Goal: Task Accomplishment & Management: Complete application form

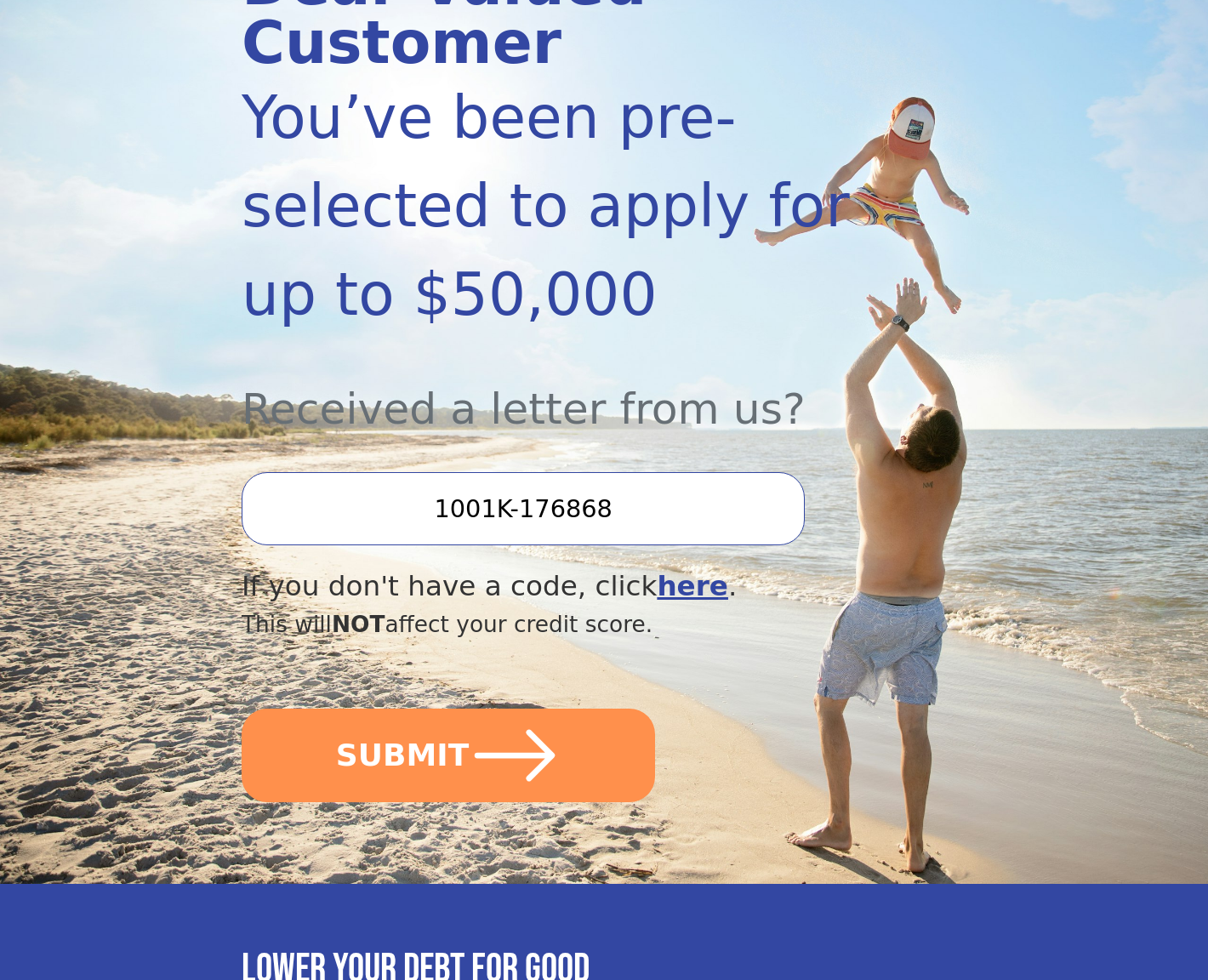
scroll to position [659, 0]
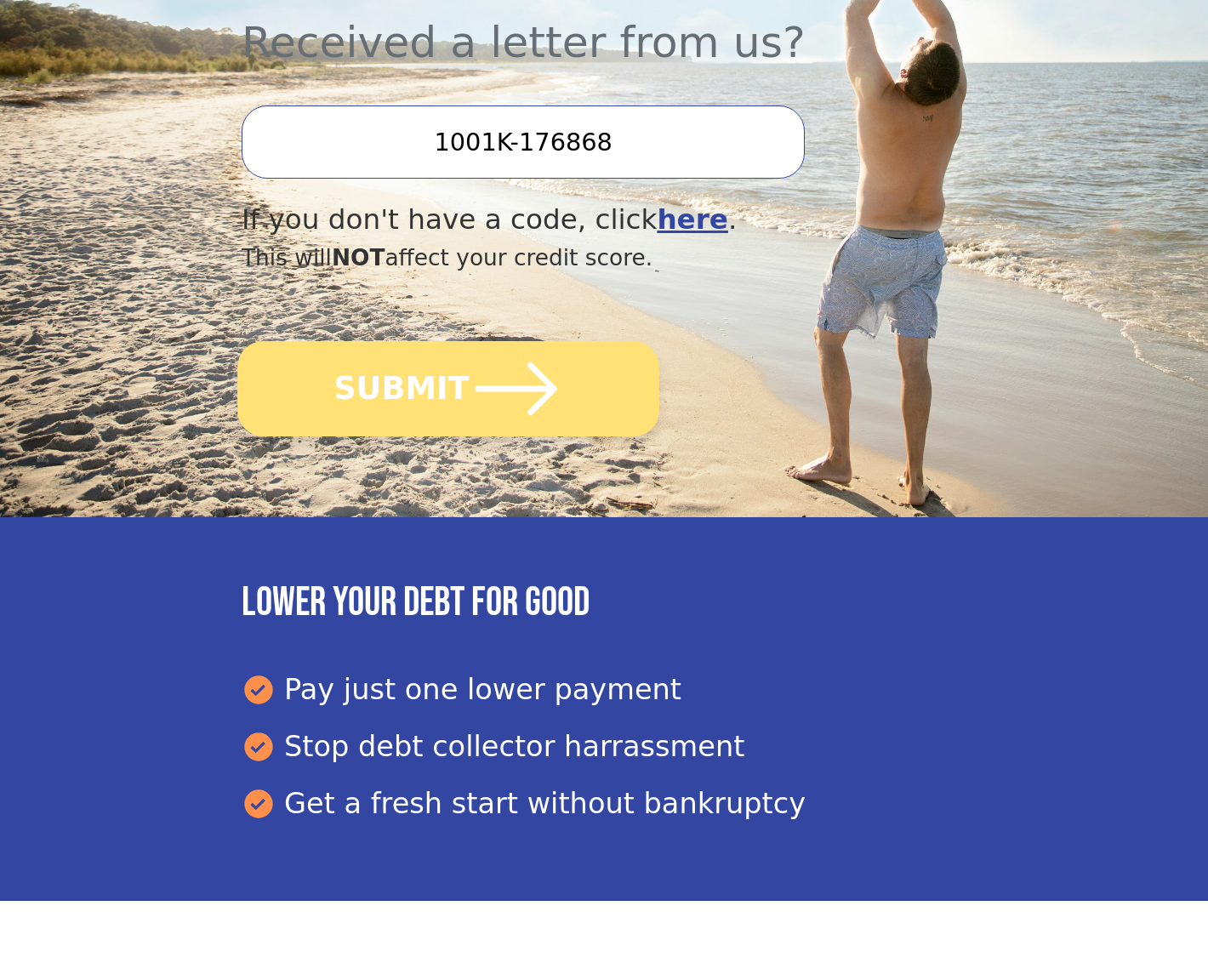
click at [475, 387] on icon "submit" at bounding box center [516, 389] width 81 height 53
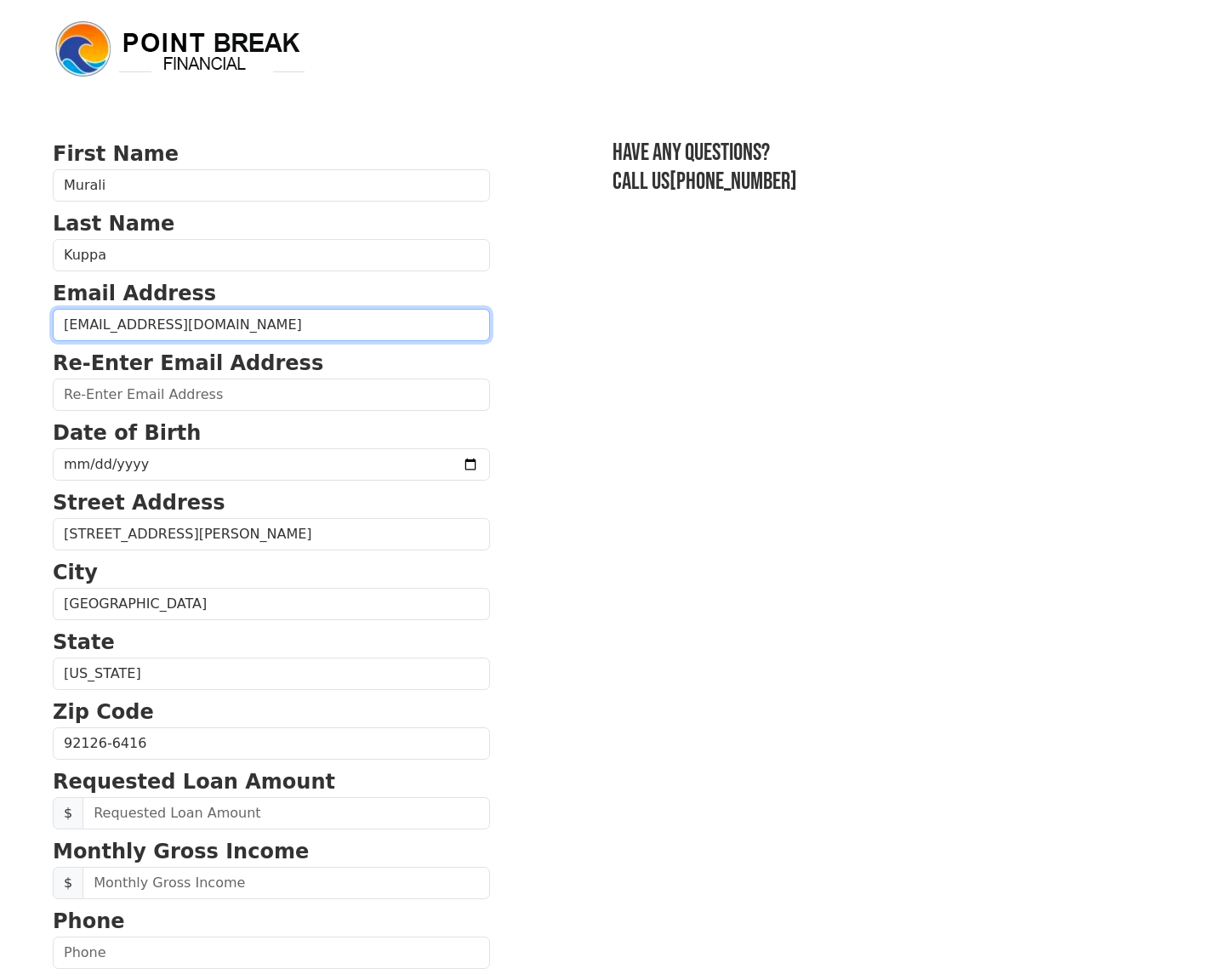
type input "[EMAIL_ADDRESS][DOMAIN_NAME]"
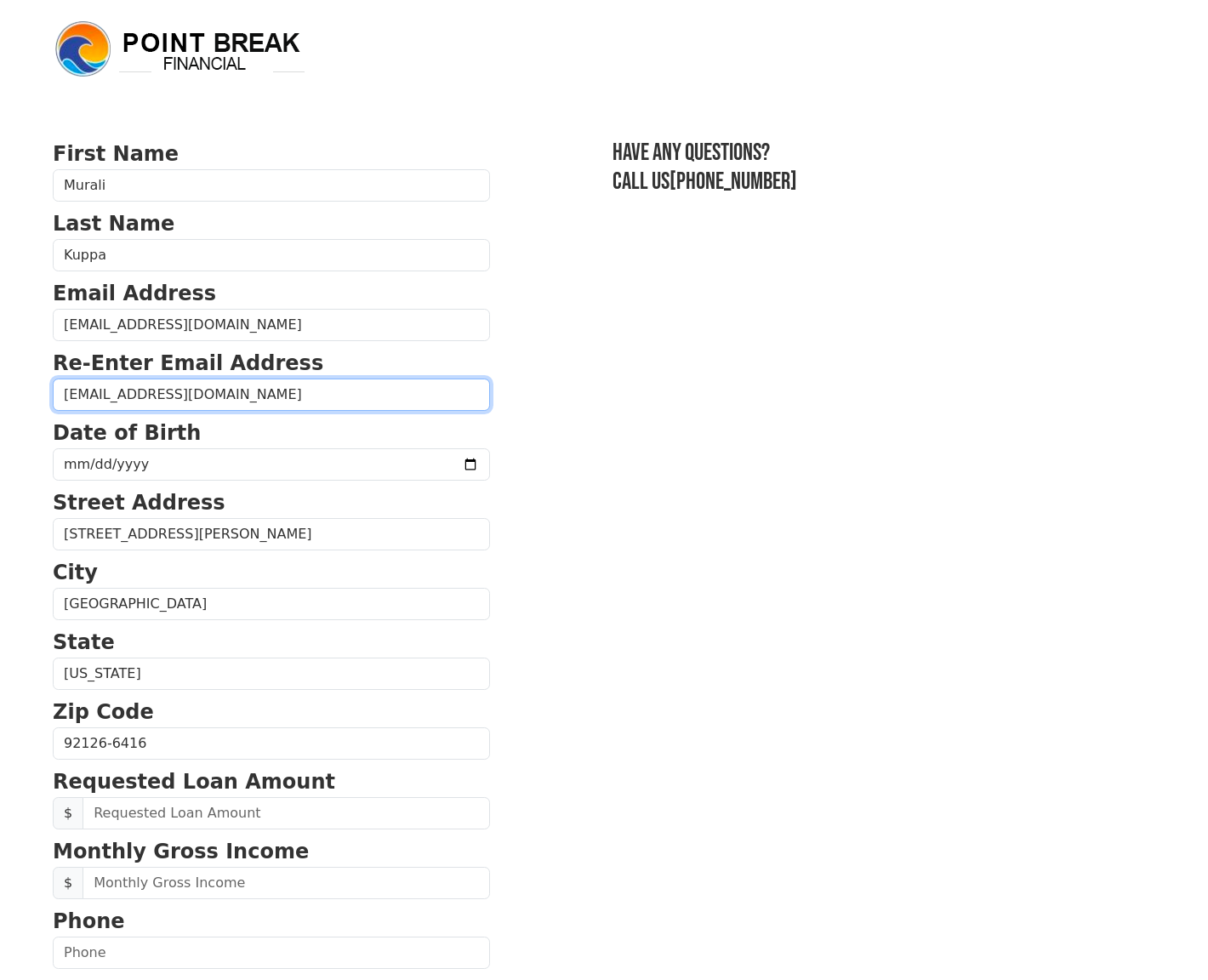
type input "[EMAIL_ADDRESS][DOMAIN_NAME]"
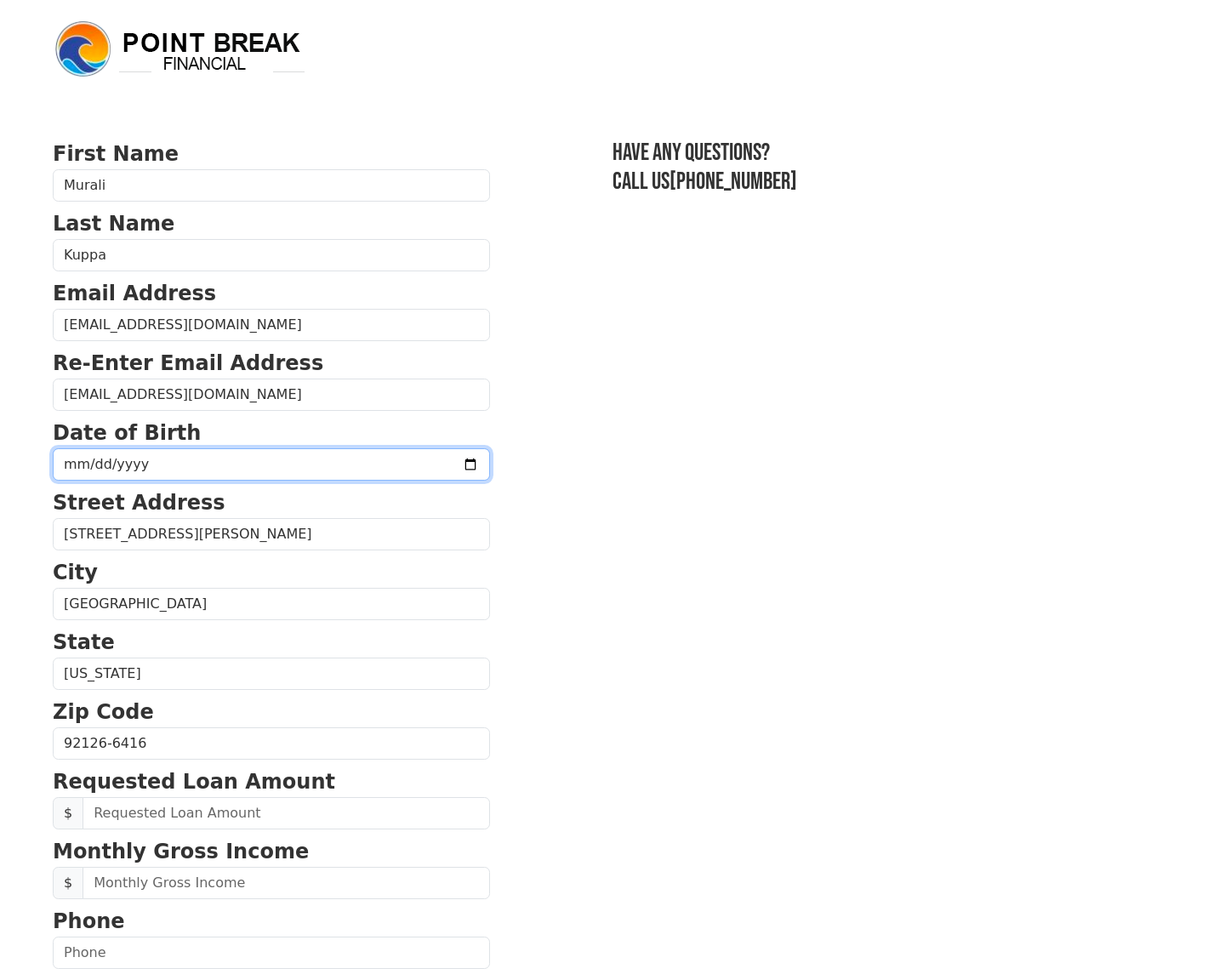
click at [72, 463] on input "date" at bounding box center [271, 464] width 437 height 33
click at [204, 469] on input "[DATE]" at bounding box center [271, 464] width 437 height 33
click at [338, 505] on p "Street Address" at bounding box center [271, 503] width 437 height 31
click at [140, 467] on input "[DATE]" at bounding box center [271, 464] width 437 height 33
click at [142, 464] on input "[DATE]" at bounding box center [271, 464] width 437 height 33
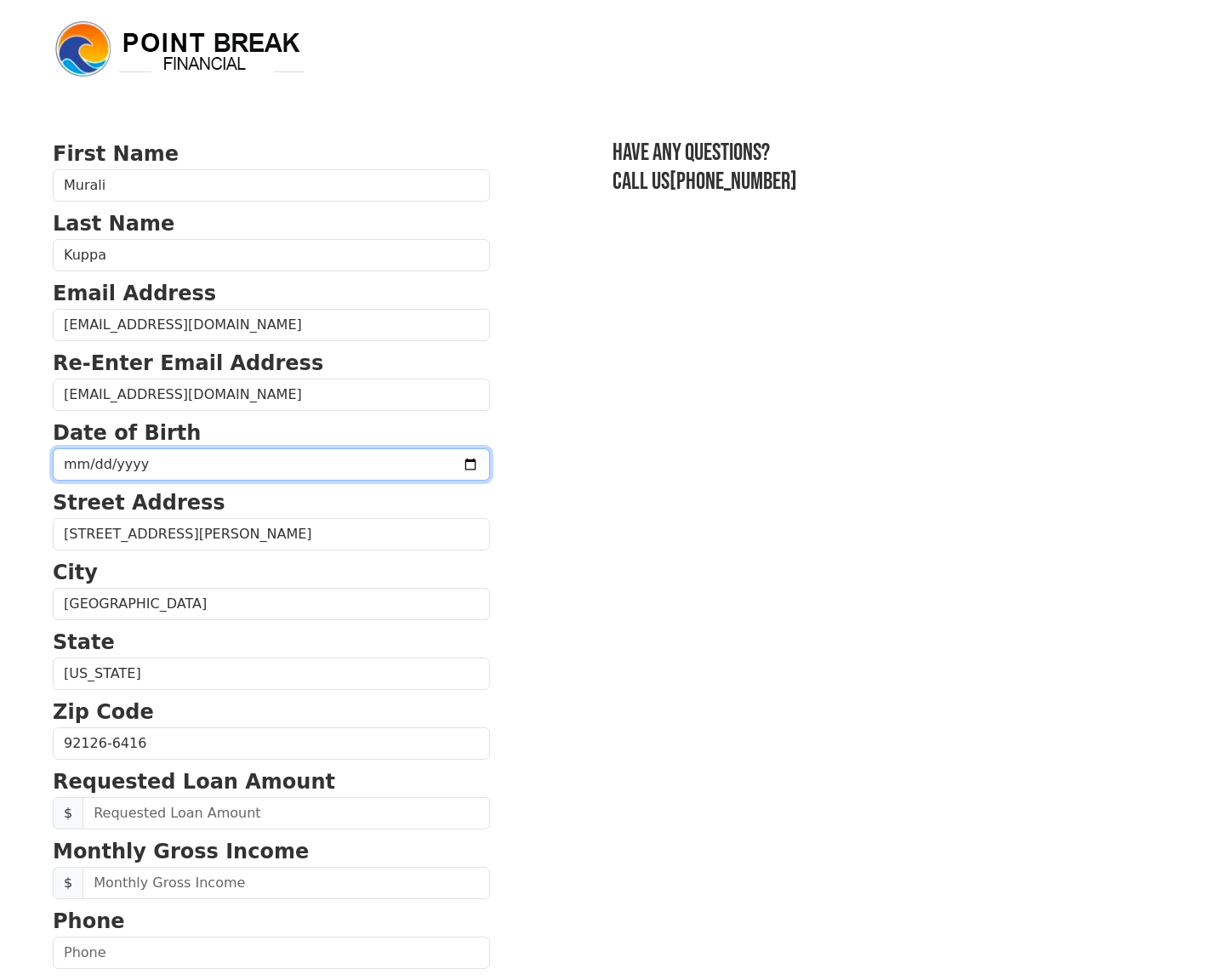
click at [135, 467] on input "[DATE]" at bounding box center [271, 464] width 437 height 33
click at [95, 467] on input "[DATE]" at bounding box center [271, 464] width 437 height 33
click at [127, 472] on input "[DATE]" at bounding box center [271, 464] width 437 height 33
type input "[DATE]"
click at [581, 498] on section "First Name [PERSON_NAME] Last Name [PERSON_NAME] Email Address [EMAIL_ADDRESS][…" at bounding box center [604, 745] width 1103 height 1213
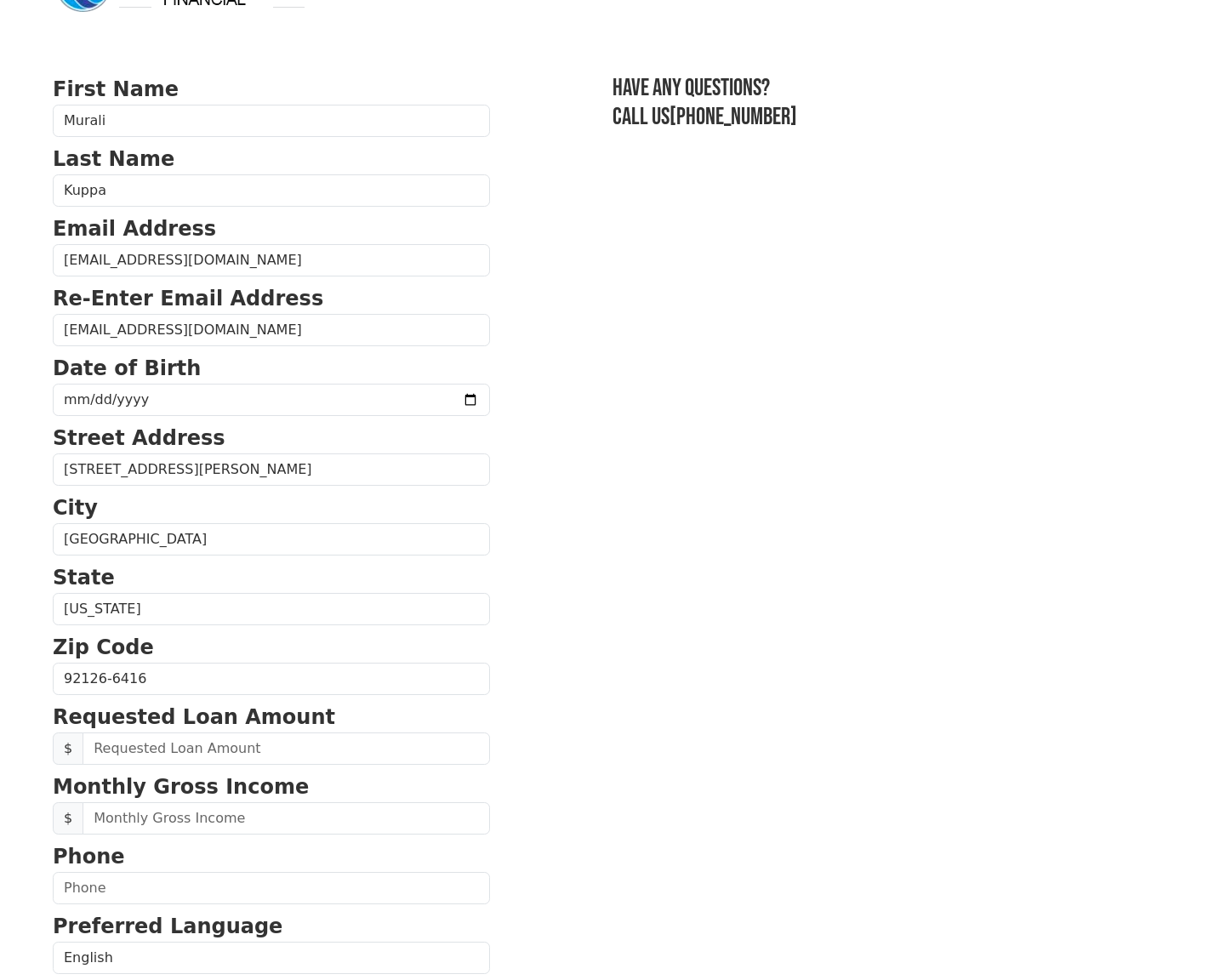
scroll to position [109, 0]
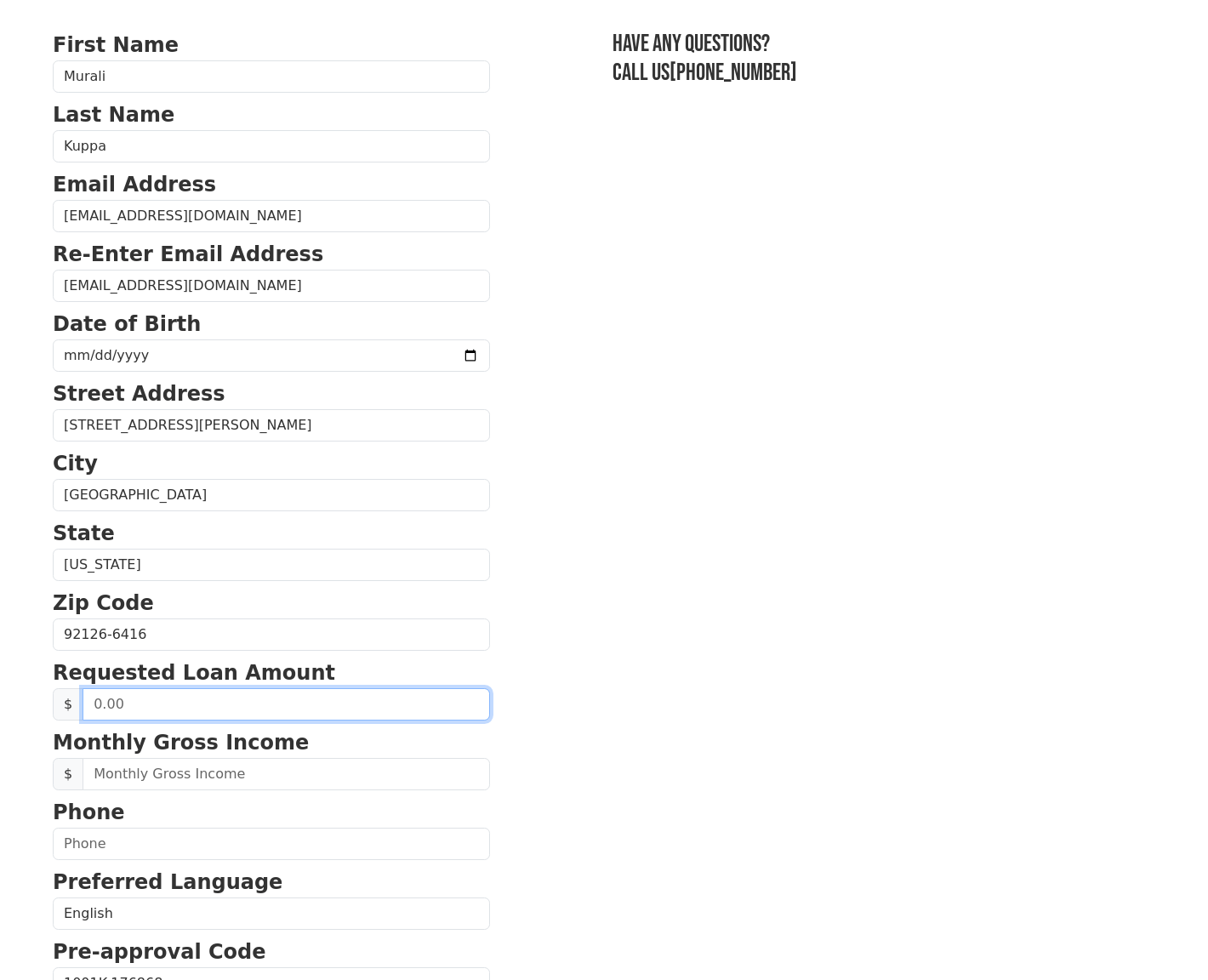
click at [127, 703] on input "text" at bounding box center [285, 704] width 407 height 33
drag, startPoint x: 121, startPoint y: 703, endPoint x: 87, endPoint y: 697, distance: 34.5
click at [87, 697] on input "text" at bounding box center [285, 704] width 407 height 33
type input "20,000.00"
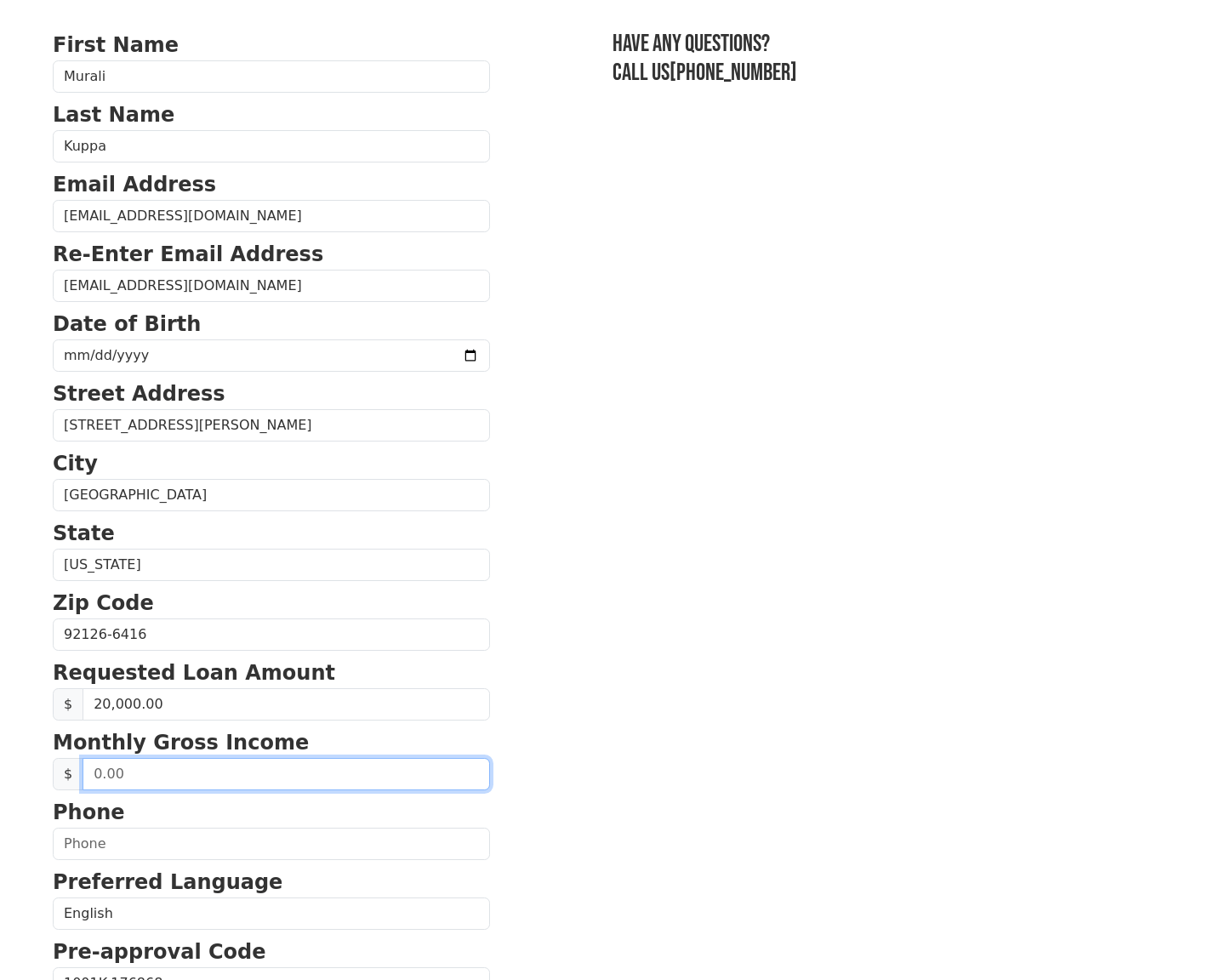
click at [149, 778] on input "text" at bounding box center [285, 774] width 407 height 33
type input "5,000.00"
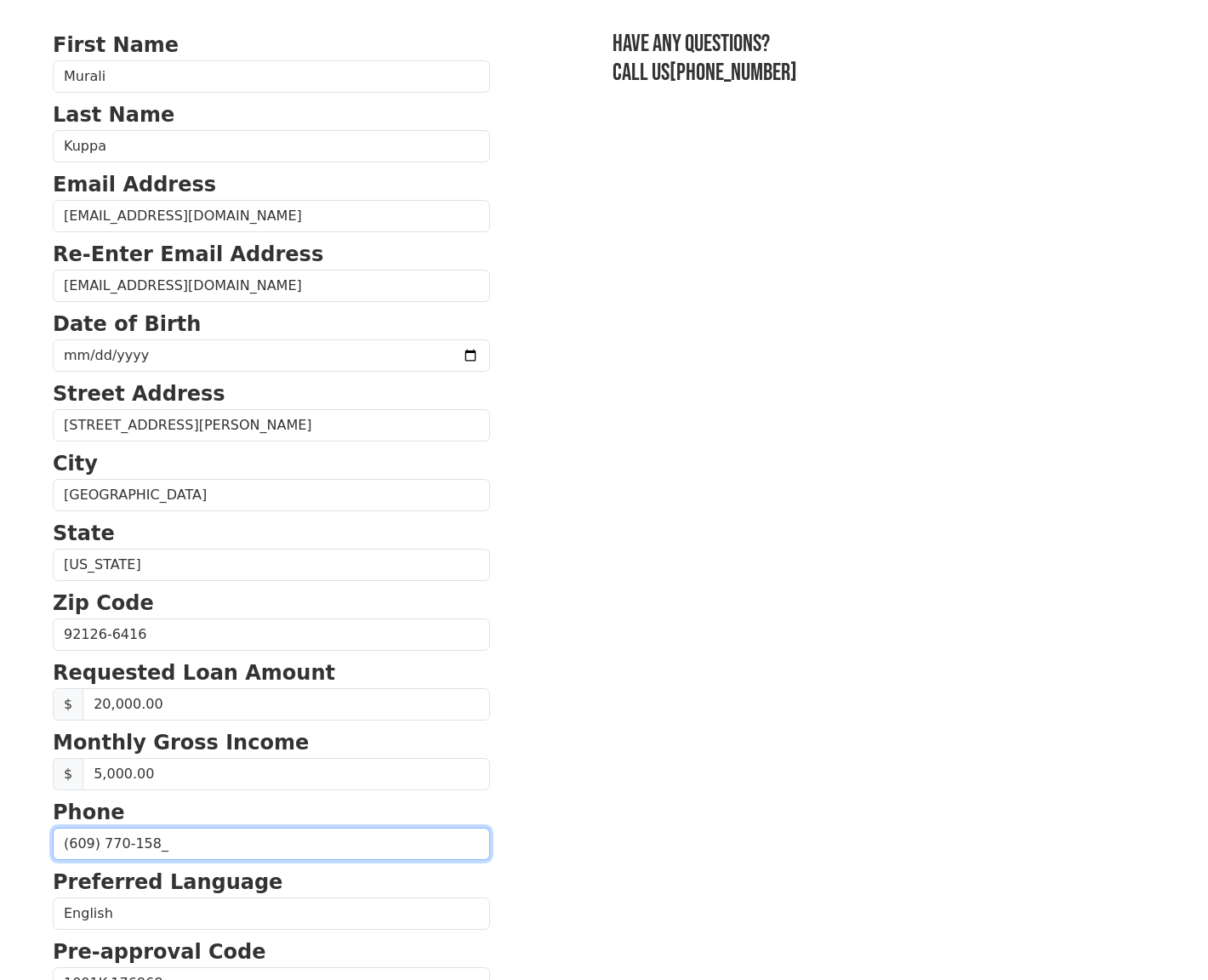
type input "[PHONE_NUMBER]"
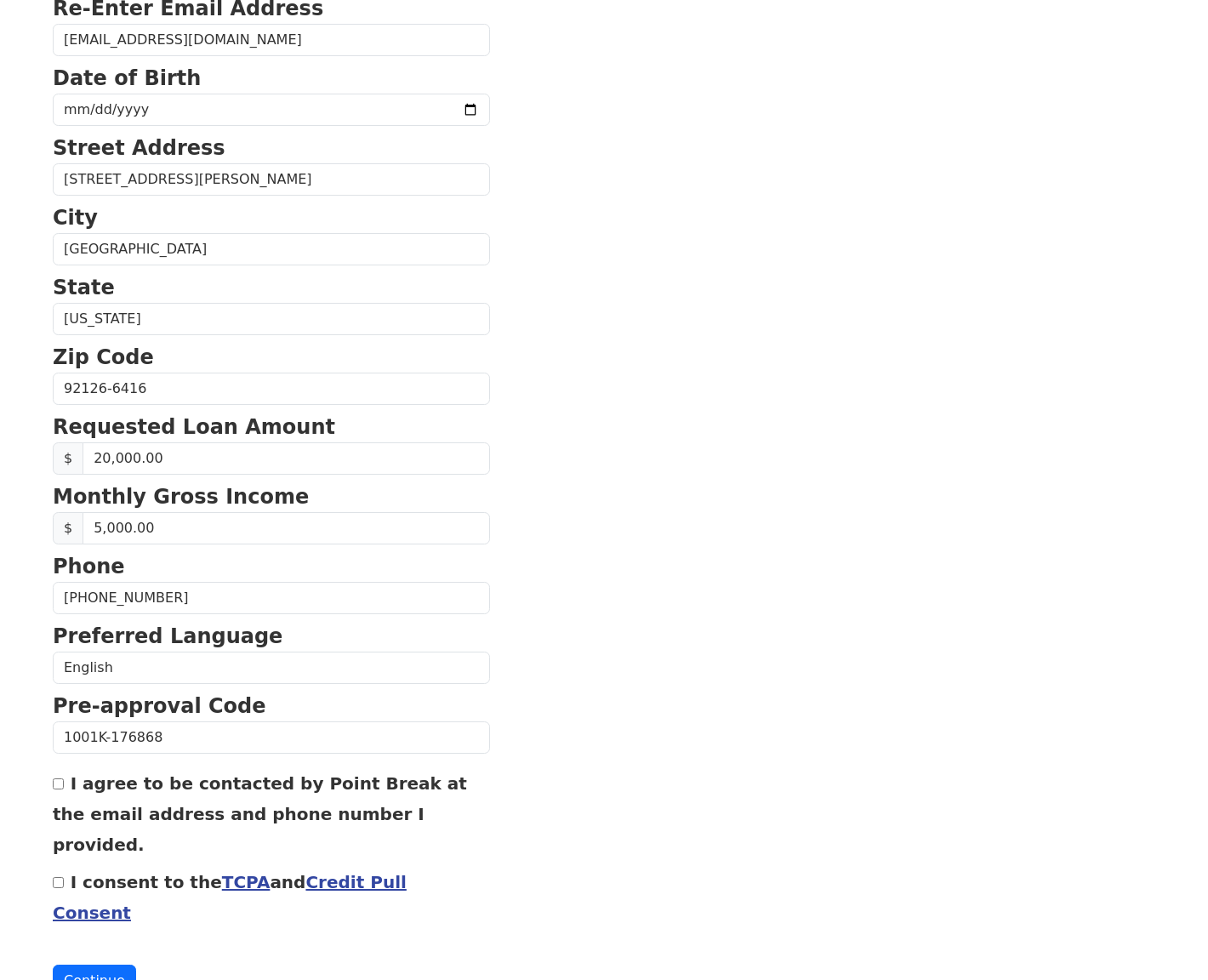
click at [58, 789] on input "I agree to be contacted by Point Break at the email address and phone number I …" at bounding box center [58, 784] width 11 height 11
checkbox input "true"
click at [55, 877] on input "I consent to the TCPA and Credit Pull Consent" at bounding box center [58, 883] width 11 height 11
checkbox input "true"
click at [96, 965] on button "Continue" at bounding box center [95, 981] width 83 height 33
